Goal: Information Seeking & Learning: Learn about a topic

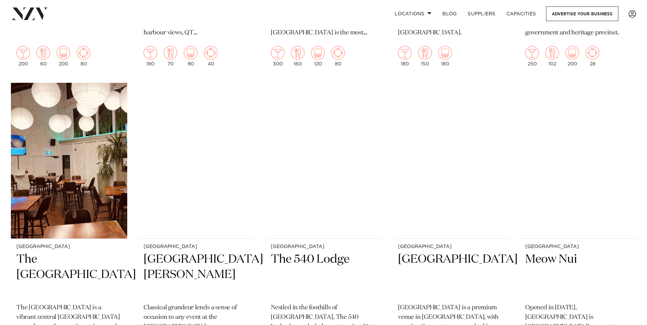
scroll to position [818, 0]
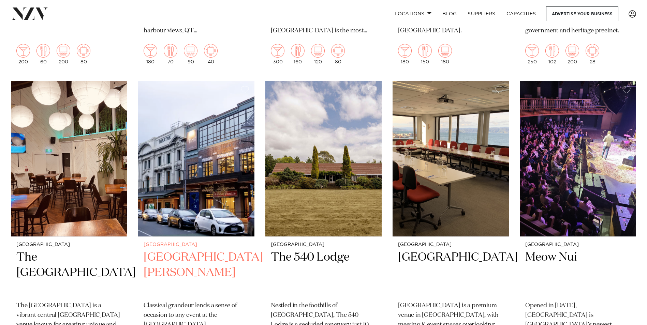
click at [208, 260] on h2 "[GEOGRAPHIC_DATA][PERSON_NAME]" at bounding box center [195, 273] width 105 height 46
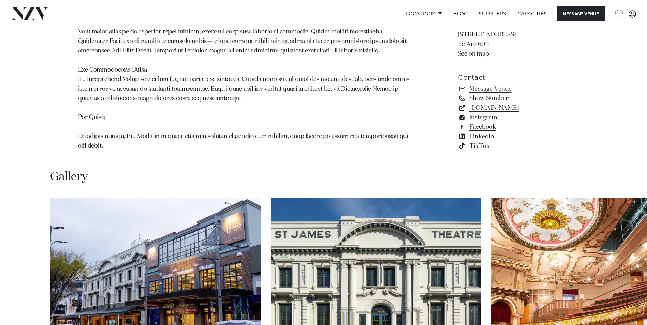
scroll to position [648, 0]
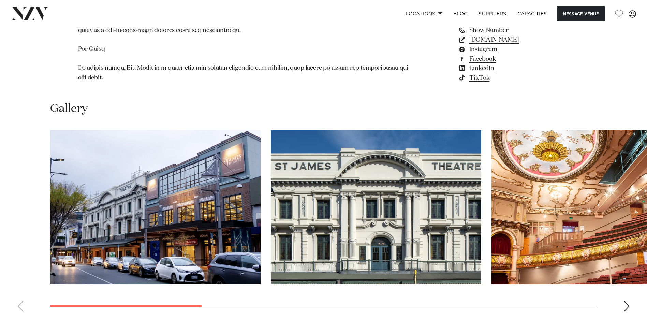
click at [626, 301] on div "Next slide" at bounding box center [626, 306] width 7 height 11
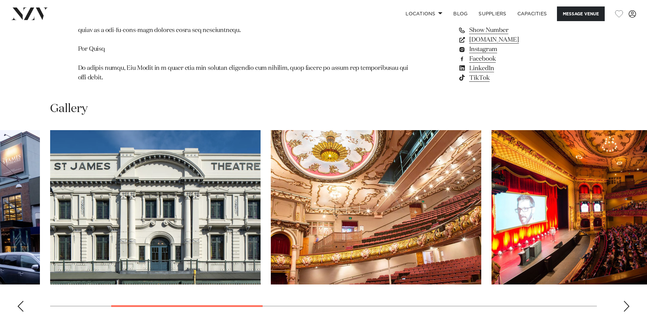
click at [626, 301] on div "Next slide" at bounding box center [626, 306] width 7 height 11
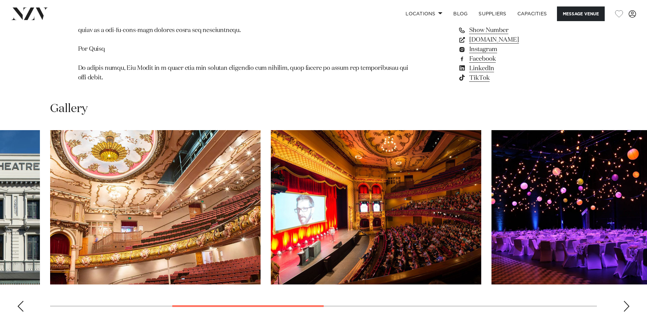
click at [626, 301] on div "Next slide" at bounding box center [626, 306] width 7 height 11
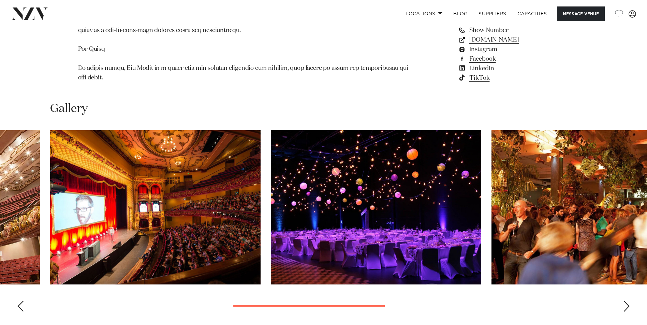
click at [623, 301] on div "Next slide" at bounding box center [626, 306] width 7 height 11
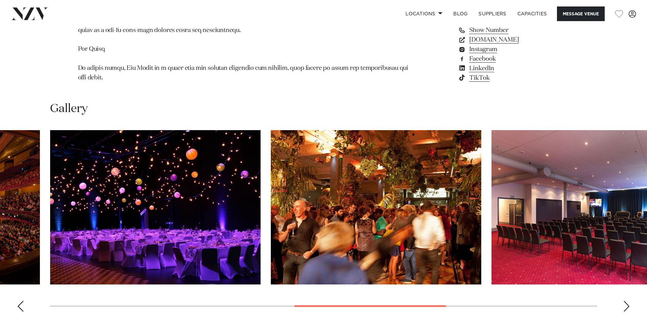
click at [622, 287] on swiper-container at bounding box center [323, 223] width 647 height 187
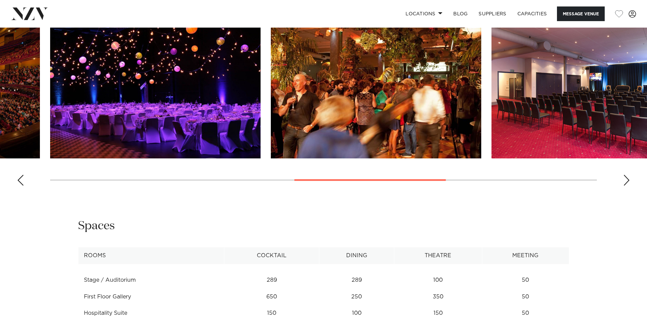
scroll to position [784, 0]
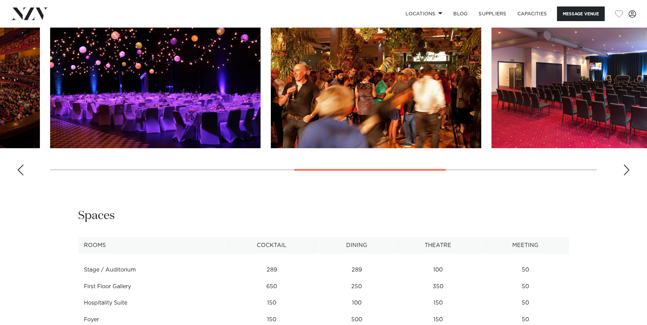
click at [21, 165] on div "Previous slide" at bounding box center [20, 170] width 7 height 11
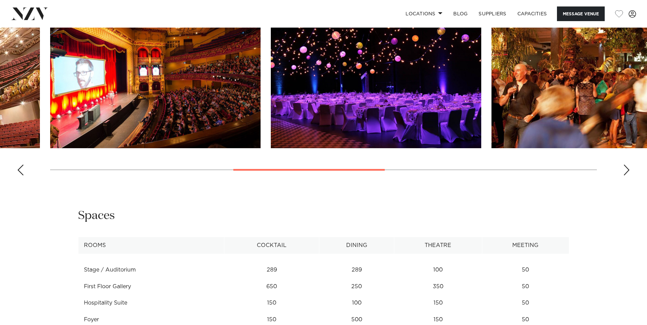
click at [21, 165] on div "Previous slide" at bounding box center [20, 170] width 7 height 11
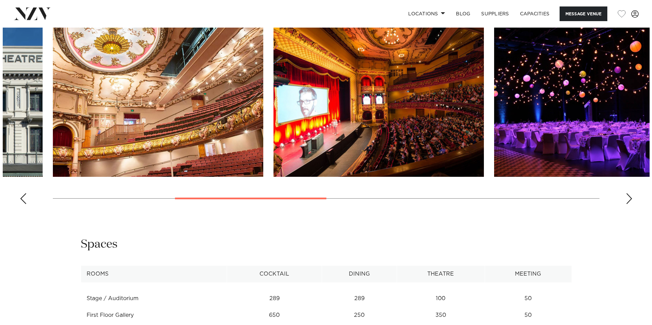
scroll to position [682, 0]
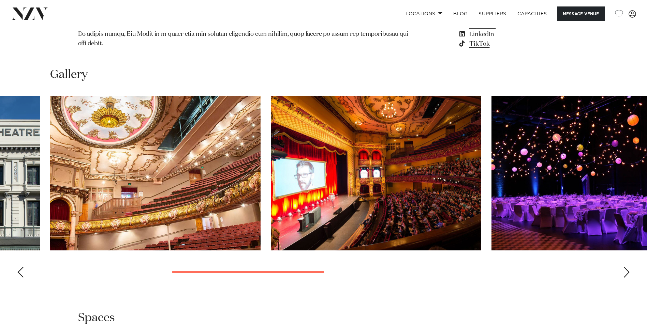
click at [629, 267] on div "Next slide" at bounding box center [626, 272] width 7 height 11
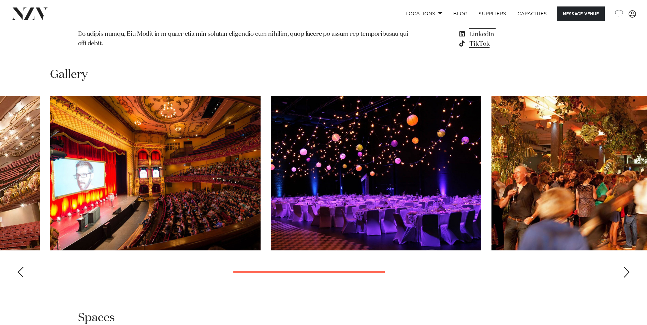
click at [626, 267] on div "Next slide" at bounding box center [626, 272] width 7 height 11
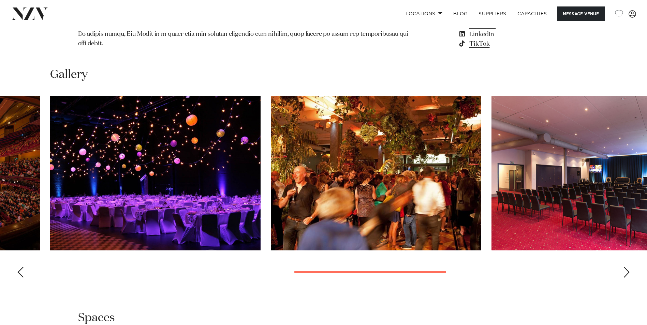
click at [626, 267] on div "Next slide" at bounding box center [626, 272] width 7 height 11
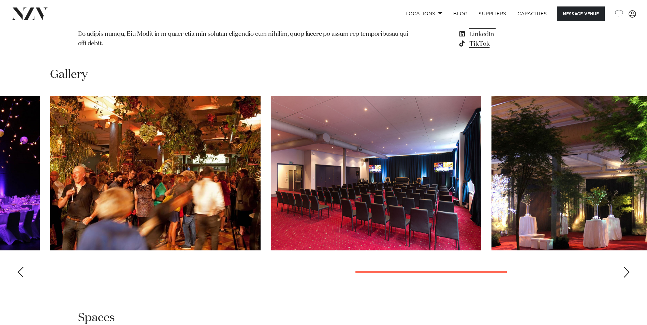
click at [627, 267] on div "Next slide" at bounding box center [626, 272] width 7 height 11
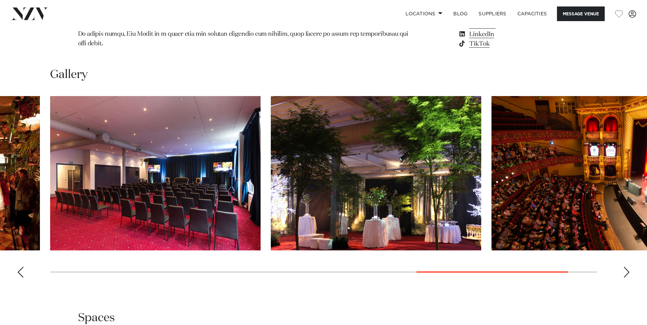
click at [412, 207] on img "8 / 9" at bounding box center [376, 173] width 210 height 154
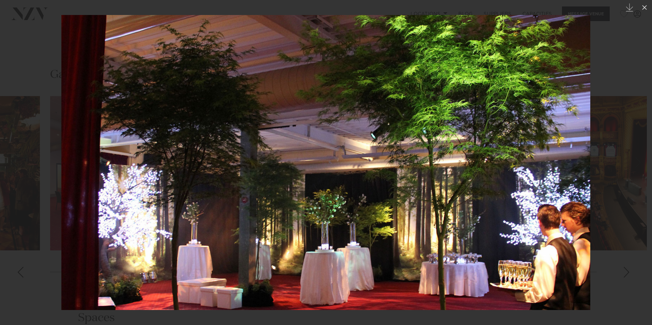
click at [45, 143] on div at bounding box center [326, 162] width 652 height 325
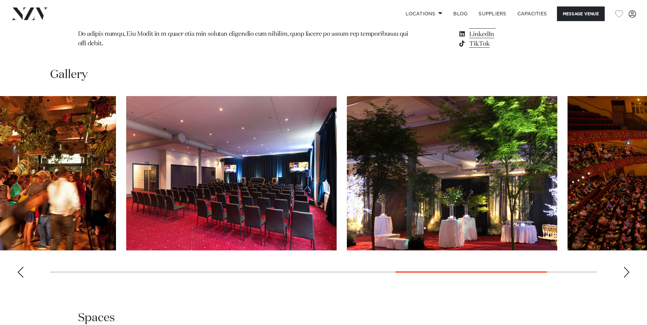
click at [527, 157] on img "8 / 9" at bounding box center [452, 173] width 210 height 154
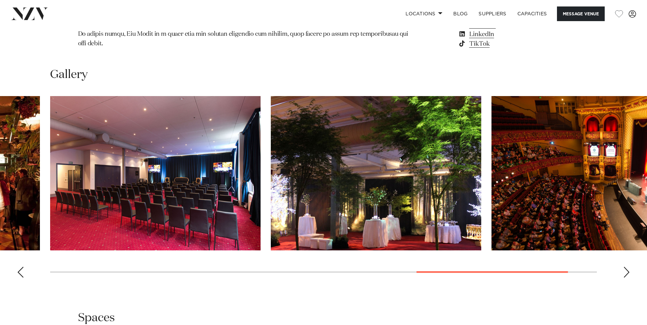
click at [176, 162] on img "7 / 9" at bounding box center [155, 173] width 210 height 154
